Goal: Task Accomplishment & Management: Manage account settings

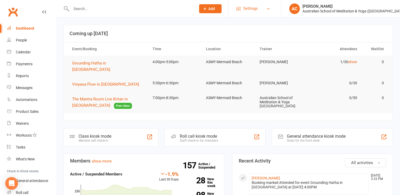
click at [253, 8] on span "Settings" at bounding box center [250, 9] width 15 height 12
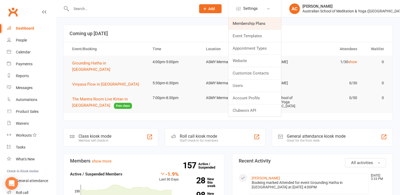
click at [250, 23] on link "Membership Plans" at bounding box center [254, 23] width 53 height 12
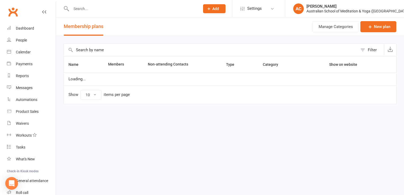
select select "100"
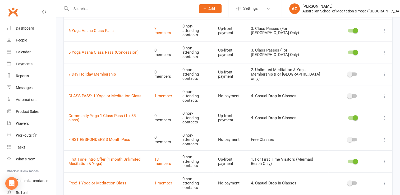
scroll to position [225, 0]
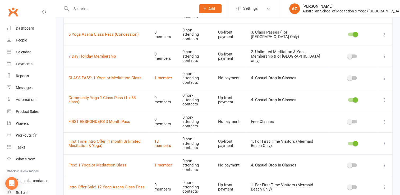
click at [165, 139] on link "18 members" at bounding box center [162, 143] width 17 height 9
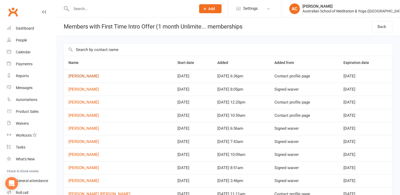
click at [79, 77] on link "Nick Elflett" at bounding box center [83, 76] width 30 height 5
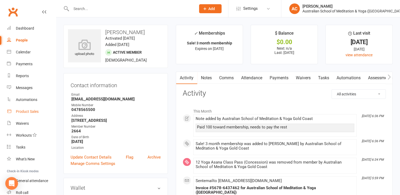
click at [27, 115] on link "Product Sales" at bounding box center [31, 112] width 49 height 12
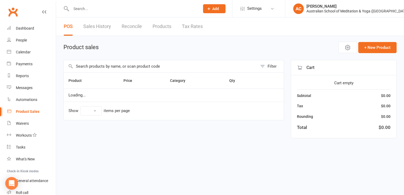
select select "100"
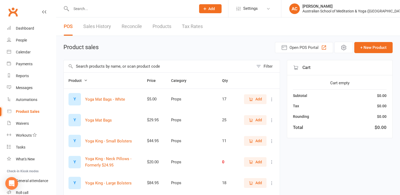
click at [95, 66] on input "text" at bounding box center [159, 66] width 190 height 12
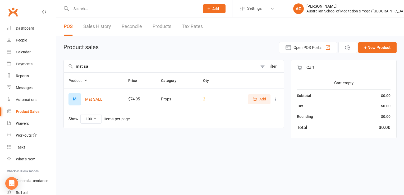
type input "mat sa"
click at [127, 9] on input "text" at bounding box center [132, 8] width 127 height 7
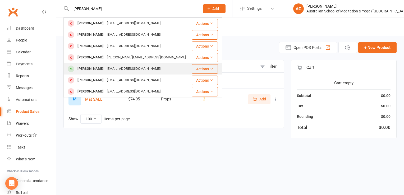
type input "nick"
click at [115, 66] on div "Inte53@gmail.com" at bounding box center [133, 69] width 57 height 8
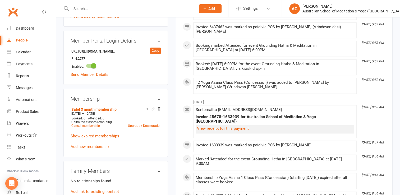
scroll to position [190, 0]
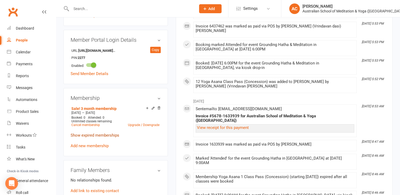
click at [102, 138] on link "Show expired memberships" at bounding box center [95, 135] width 49 height 5
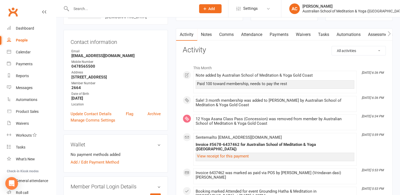
scroll to position [36, 0]
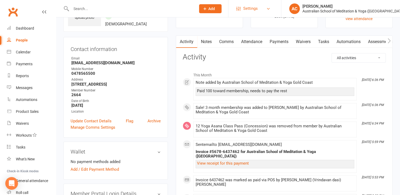
click at [257, 10] on link "Settings" at bounding box center [254, 9] width 37 height 12
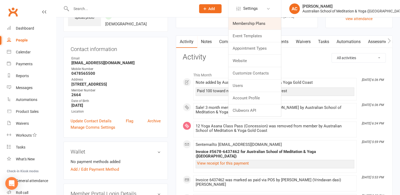
click at [253, 22] on link "Membership Plans" at bounding box center [254, 23] width 53 height 12
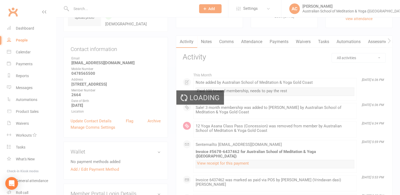
select select "100"
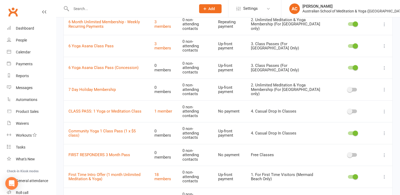
scroll to position [200, 0]
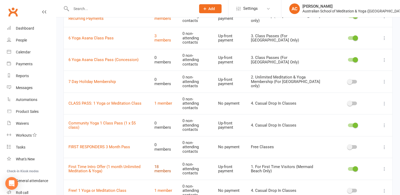
click at [169, 164] on link "18 members" at bounding box center [162, 168] width 17 height 9
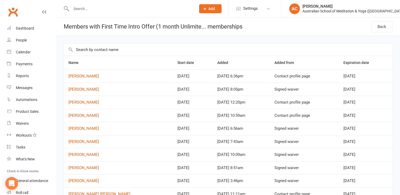
scroll to position [11, 0]
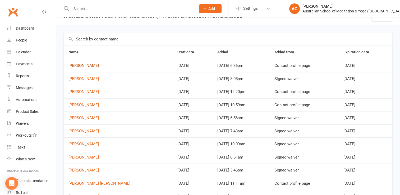
click at [78, 65] on link "Nick Elflett" at bounding box center [83, 65] width 30 height 5
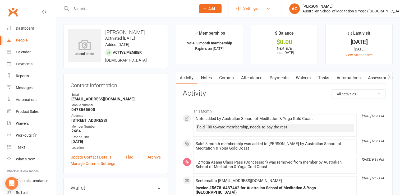
click at [265, 5] on link "Settings" at bounding box center [254, 9] width 37 height 12
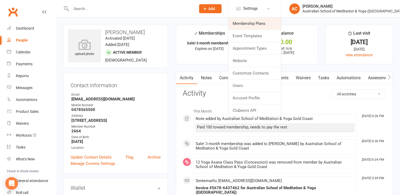
click at [253, 24] on link "Membership Plans" at bounding box center [254, 23] width 53 height 12
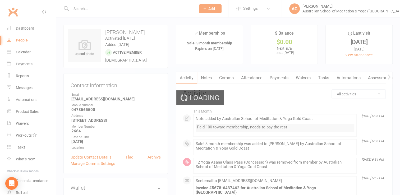
select select "100"
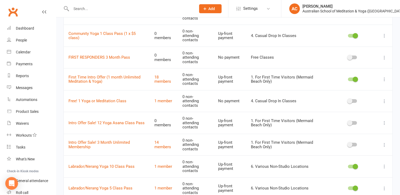
scroll to position [292, 0]
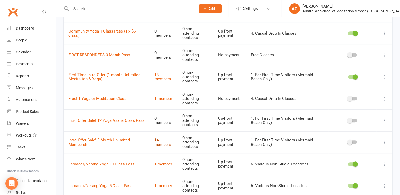
click at [170, 138] on link "14 members" at bounding box center [162, 142] width 17 height 9
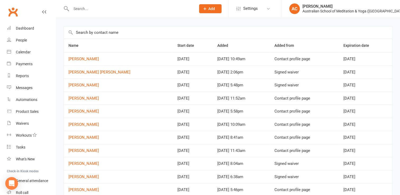
scroll to position [18, 0]
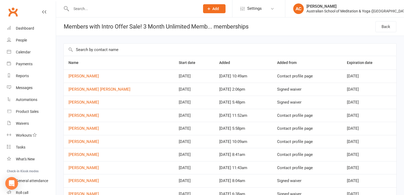
select select "100"
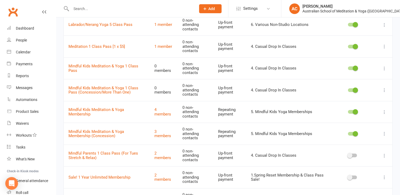
scroll to position [454, 0]
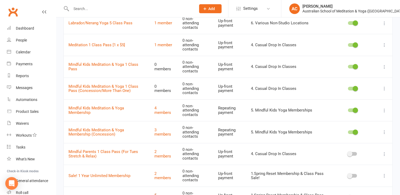
click at [166, 193] on link "5 members" at bounding box center [162, 197] width 17 height 9
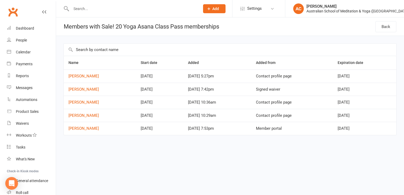
select select "100"
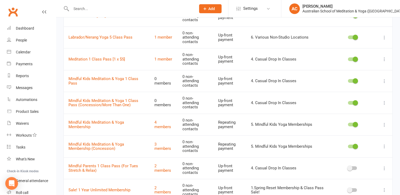
scroll to position [451, 0]
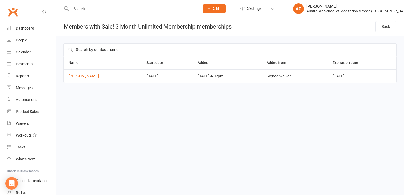
select select "100"
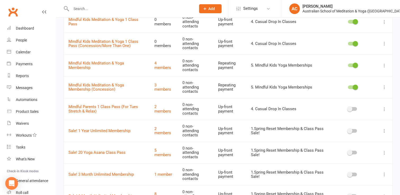
scroll to position [502, 0]
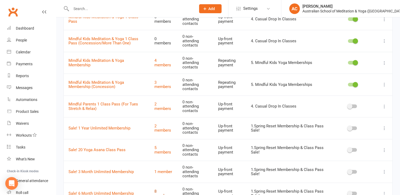
click at [162, 189] on link "8 members" at bounding box center [162, 193] width 17 height 9
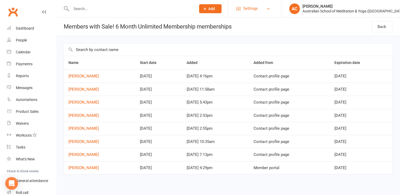
click at [253, 8] on span "Settings" at bounding box center [250, 9] width 15 height 12
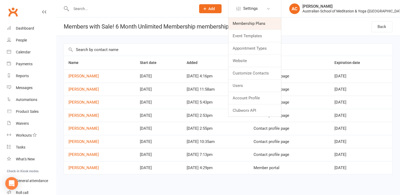
click at [250, 21] on link "Membership Plans" at bounding box center [254, 23] width 53 height 12
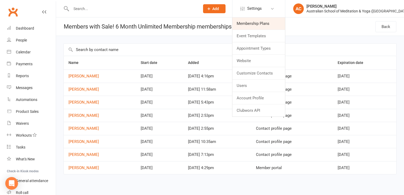
select select "100"
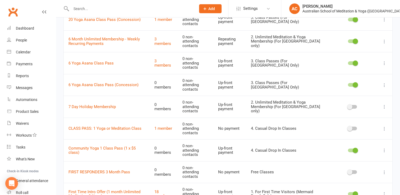
scroll to position [181, 0]
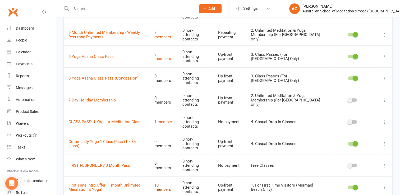
click at [170, 183] on link "18 members" at bounding box center [162, 187] width 17 height 9
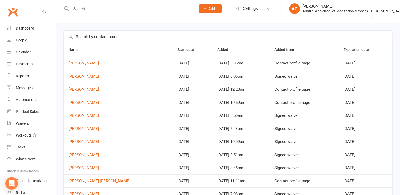
scroll to position [10, 0]
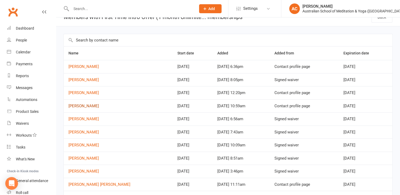
click at [87, 105] on link "Noeline Lewis" at bounding box center [83, 106] width 30 height 5
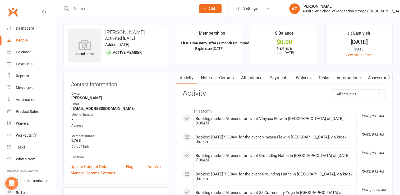
click at [299, 79] on link "Waivers" at bounding box center [303, 78] width 22 height 12
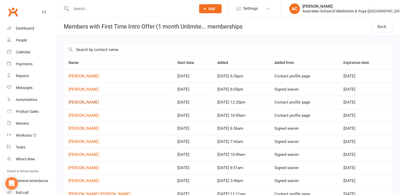
click at [89, 101] on link "Meredith Nicholls" at bounding box center [83, 102] width 30 height 5
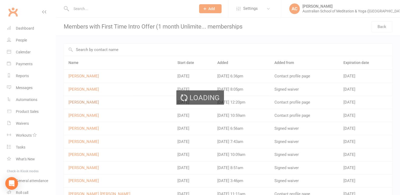
click at [89, 101] on div "Loading" at bounding box center [200, 97] width 400 height 195
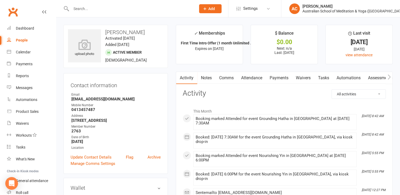
click at [303, 78] on link "Waivers" at bounding box center [303, 78] width 22 height 12
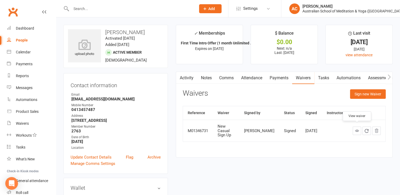
click at [357, 129] on icon at bounding box center [357, 131] width 4 height 4
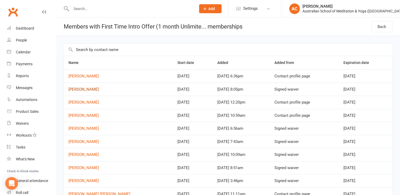
click at [95, 89] on link "Gearoid Considine" at bounding box center [83, 89] width 30 height 5
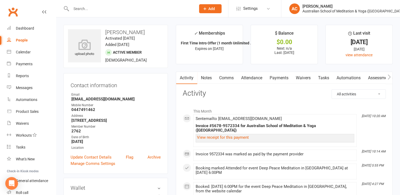
click at [300, 80] on link "Waivers" at bounding box center [303, 78] width 22 height 12
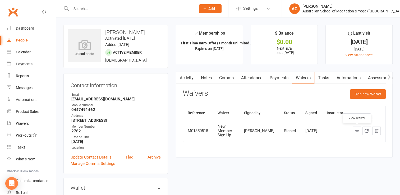
click at [358, 132] on icon at bounding box center [357, 131] width 4 height 4
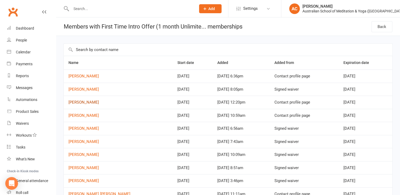
click at [83, 101] on link "Meredith Nicholls" at bounding box center [83, 102] width 30 height 5
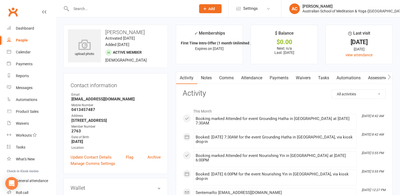
click at [304, 80] on link "Waivers" at bounding box center [303, 78] width 22 height 12
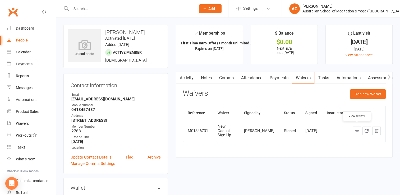
click at [356, 129] on icon at bounding box center [357, 131] width 4 height 4
click at [249, 10] on span "Settings" at bounding box center [250, 9] width 15 height 12
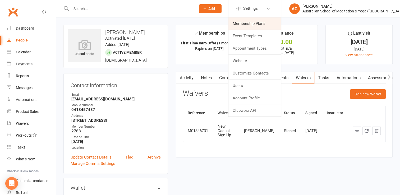
click at [249, 26] on link "Membership Plans" at bounding box center [254, 23] width 53 height 12
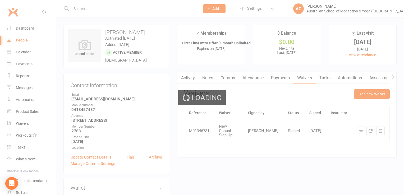
select select "100"
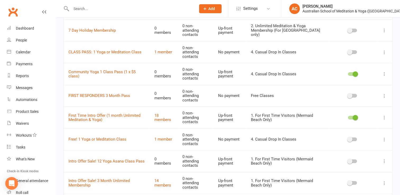
scroll to position [252, 0]
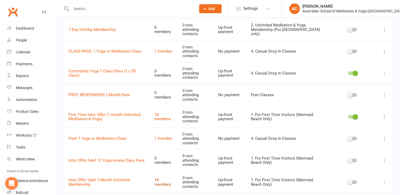
click at [165, 178] on link "14 members" at bounding box center [162, 182] width 17 height 9
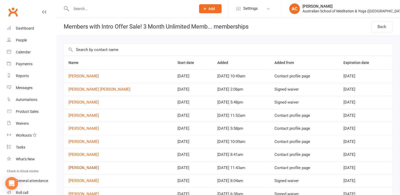
click at [80, 169] on link "Linda David" at bounding box center [83, 167] width 30 height 5
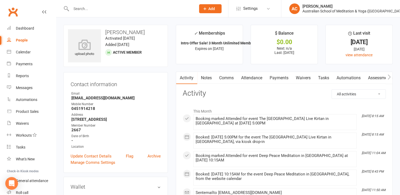
click at [304, 78] on link "Waivers" at bounding box center [303, 78] width 22 height 12
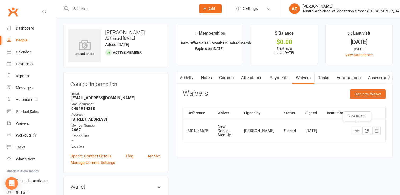
click at [357, 129] on icon at bounding box center [357, 131] width 4 height 4
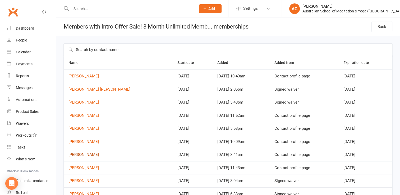
click at [78, 153] on link "Keny Minuti" at bounding box center [83, 154] width 30 height 5
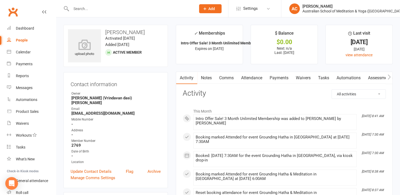
click at [306, 77] on link "Waivers" at bounding box center [303, 78] width 22 height 12
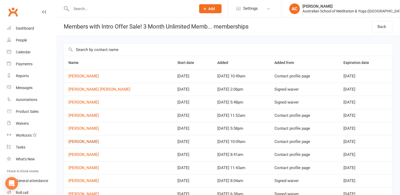
click at [84, 141] on link "Corinna Hancock" at bounding box center [83, 141] width 30 height 5
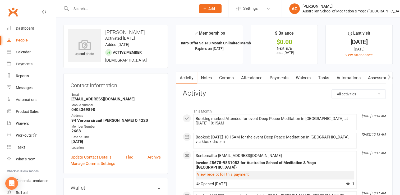
click at [307, 80] on link "Waivers" at bounding box center [303, 78] width 22 height 12
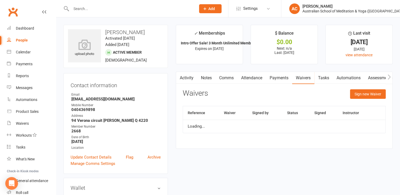
click at [307, 80] on link "Waivers" at bounding box center [303, 78] width 22 height 12
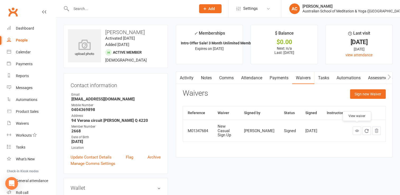
click at [358, 132] on link at bounding box center [356, 131] width 8 height 8
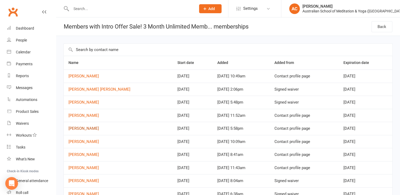
click at [84, 128] on link "Agota Musteikyte" at bounding box center [83, 128] width 30 height 5
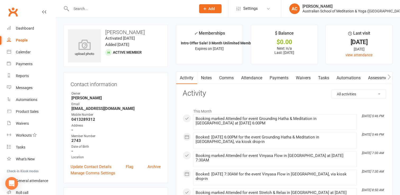
click at [300, 76] on link "Waivers" at bounding box center [303, 78] width 22 height 12
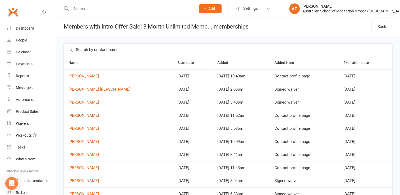
click at [80, 114] on link "Desley Moore" at bounding box center [83, 115] width 30 height 5
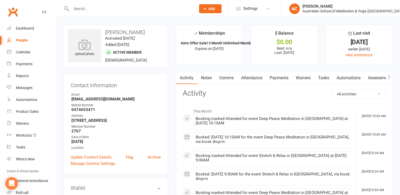
click at [303, 76] on link "Waivers" at bounding box center [303, 78] width 22 height 12
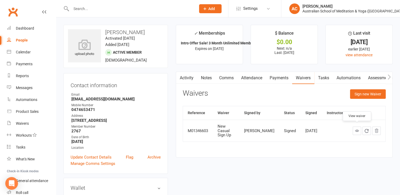
click at [355, 129] on icon at bounding box center [357, 131] width 4 height 4
click at [189, 77] on link "Activity" at bounding box center [186, 78] width 21 height 12
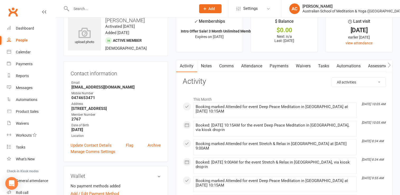
scroll to position [9, 0]
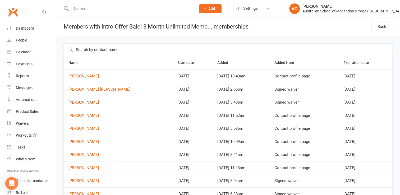
click at [86, 103] on link "Carolina Dantas" at bounding box center [83, 102] width 30 height 5
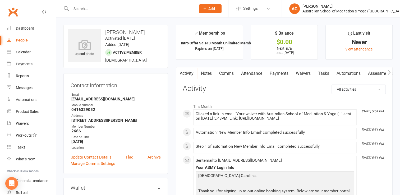
click at [304, 72] on link "Waivers" at bounding box center [303, 73] width 22 height 12
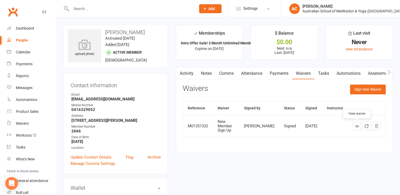
click at [359, 126] on link at bounding box center [356, 126] width 8 height 8
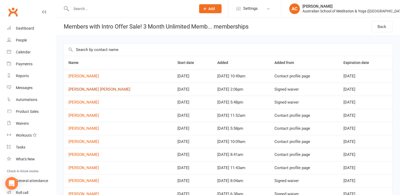
click at [91, 88] on link "[PERSON_NAME] [PERSON_NAME]" at bounding box center [99, 89] width 62 height 5
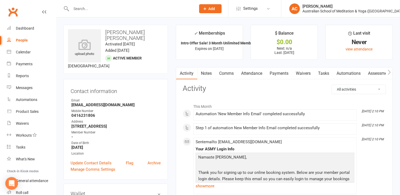
click at [301, 69] on link "Waivers" at bounding box center [303, 73] width 22 height 12
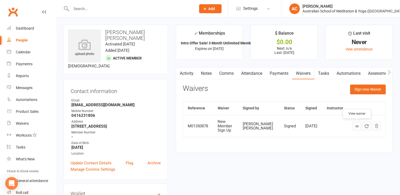
click at [354, 126] on link at bounding box center [356, 126] width 8 height 8
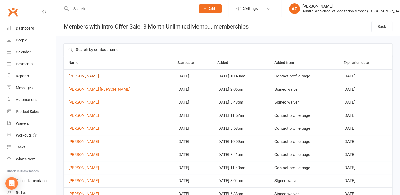
click at [88, 74] on link "Vera Bamblett" at bounding box center [83, 76] width 30 height 5
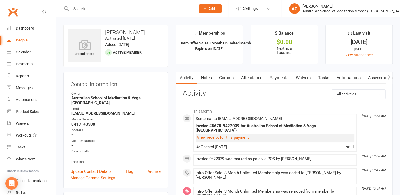
click at [299, 80] on link "Waivers" at bounding box center [303, 78] width 22 height 12
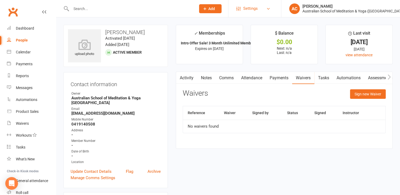
click at [249, 7] on span "Settings" at bounding box center [250, 9] width 15 height 12
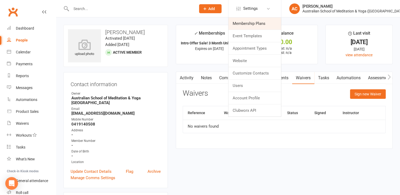
click at [249, 22] on link "Membership Plans" at bounding box center [254, 23] width 53 height 12
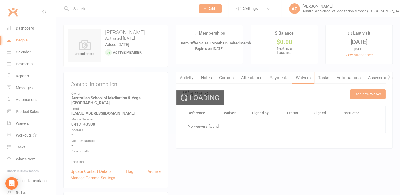
select select "100"
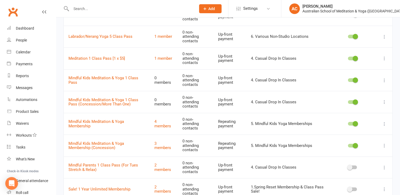
scroll to position [462, 0]
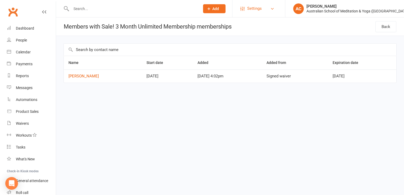
click at [260, 6] on span "Settings" at bounding box center [254, 9] width 15 height 12
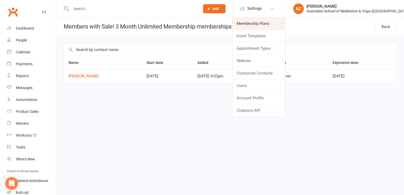
click at [255, 26] on link "Membership Plans" at bounding box center [258, 23] width 53 height 12
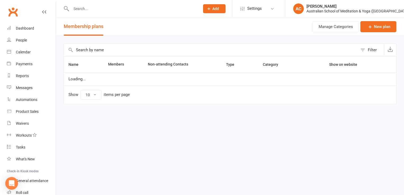
select select "100"
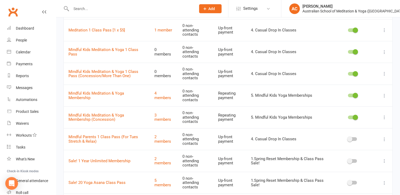
scroll to position [478, 0]
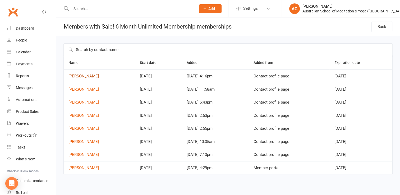
click at [84, 76] on link "Catrina Byrne" at bounding box center [83, 76] width 30 height 5
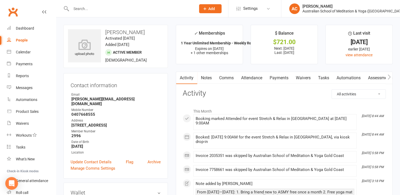
click at [206, 79] on link "Notes" at bounding box center [206, 78] width 18 height 12
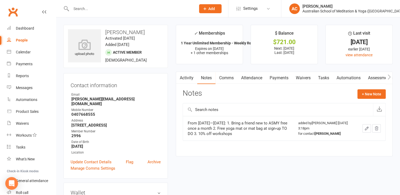
drag, startPoint x: 256, startPoint y: 134, endPoint x: 187, endPoint y: 125, distance: 69.3
click at [188, 125] on div "From Jan 27 2026—Jul 26 2026: 1. Bring a friend new to ASMY free once a month 2…" at bounding box center [238, 128] width 101 height 16
copy div "From Jan 27 2026—Jul 26 2026: 1. Bring a friend new to ASMY free once a month 2…"
click at [249, 4] on span "Settings" at bounding box center [250, 9] width 15 height 12
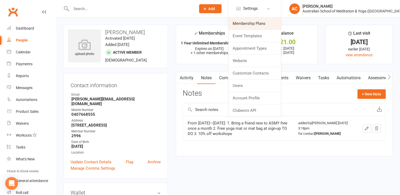
click at [248, 23] on link "Membership Plans" at bounding box center [254, 23] width 53 height 12
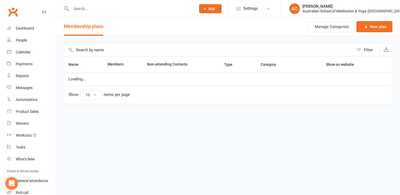
select select "100"
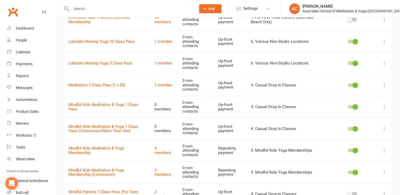
scroll to position [420, 0]
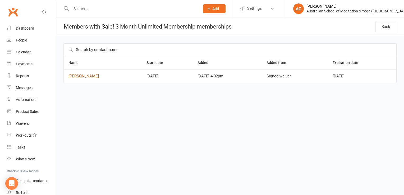
click at [85, 76] on link "Louise Fewtrell" at bounding box center [83, 76] width 30 height 5
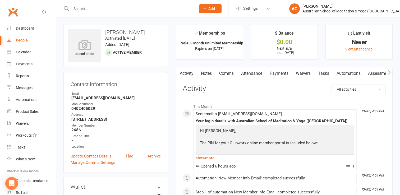
click at [98, 12] on div at bounding box center [127, 8] width 129 height 17
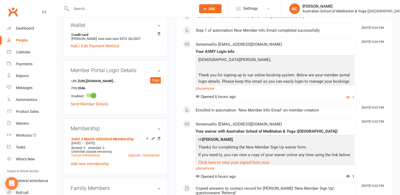
scroll to position [170, 0]
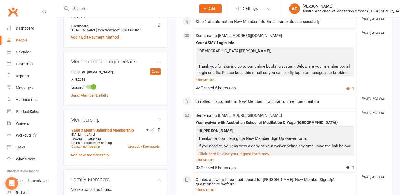
click at [97, 12] on input "text" at bounding box center [130, 8] width 123 height 7
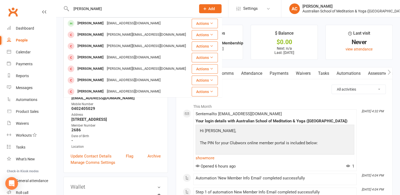
type input "louise few"
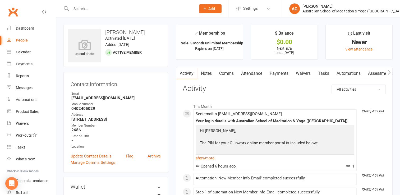
click at [208, 69] on link "Notes" at bounding box center [206, 73] width 18 height 12
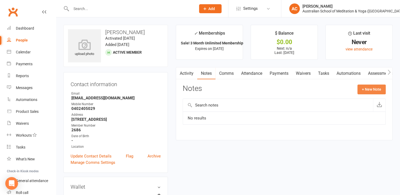
click at [372, 89] on button "+ New Note" at bounding box center [371, 90] width 28 height 10
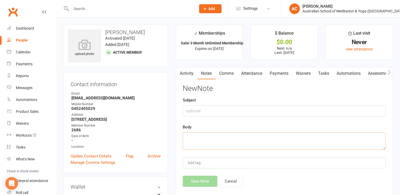
click at [222, 137] on textarea at bounding box center [284, 140] width 203 height 17
paste textarea "From Jan 27 2026—Jul 26 2026: 1. Bring a friend new to ASMY free once a month 2…"
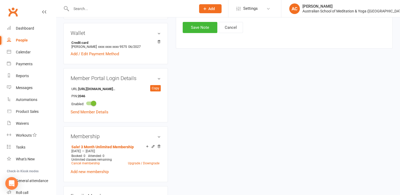
scroll to position [156, 0]
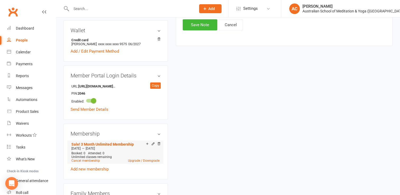
drag, startPoint x: 114, startPoint y: 154, endPoint x: 71, endPoint y: 153, distance: 42.5
click at [71, 151] on div "Sep 15 2025 — Dec 14 2025" at bounding box center [115, 148] width 91 height 4
copy div "Sep 15 2025 — Dec 14 2025"
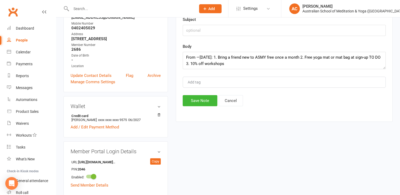
scroll to position [59, 0]
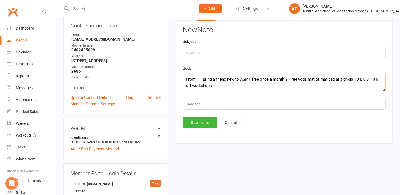
paste textarea "Sep 15 2025—Dec 14 2025"
click at [259, 87] on textarea "From Sep 15 2025—Dec 14 2025: 1. Bring a friend new to ASMY free once a month 2…" at bounding box center [284, 82] width 203 height 17
click at [205, 84] on textarea "From Sep 15 2025—Dec 14 2025: 1. Bring a friend new to ASMY free once a month 2…" at bounding box center [284, 82] width 203 height 17
type textarea "From Sep 15 2025—Dec 14 2025: 1. Bring a friend new to ASMY free once a month 2…"
click at [201, 125] on button "Save Note" at bounding box center [200, 122] width 35 height 11
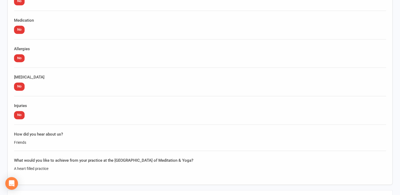
scroll to position [129, 0]
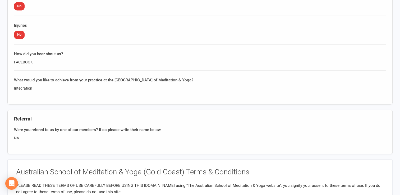
scroll to position [765, 0]
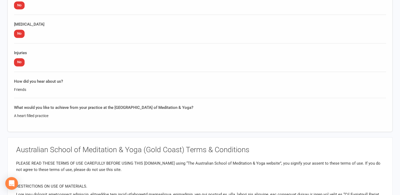
scroll to position [761, 0]
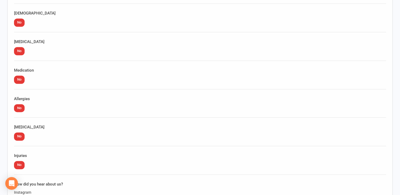
scroll to position [646, 0]
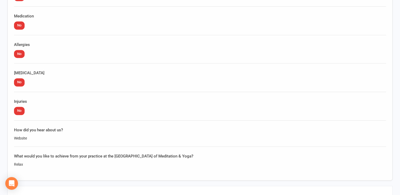
scroll to position [707, 0]
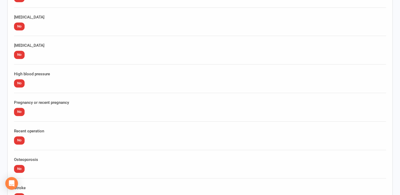
scroll to position [355, 0]
